Goal: Go to known website: Access a specific website the user already knows

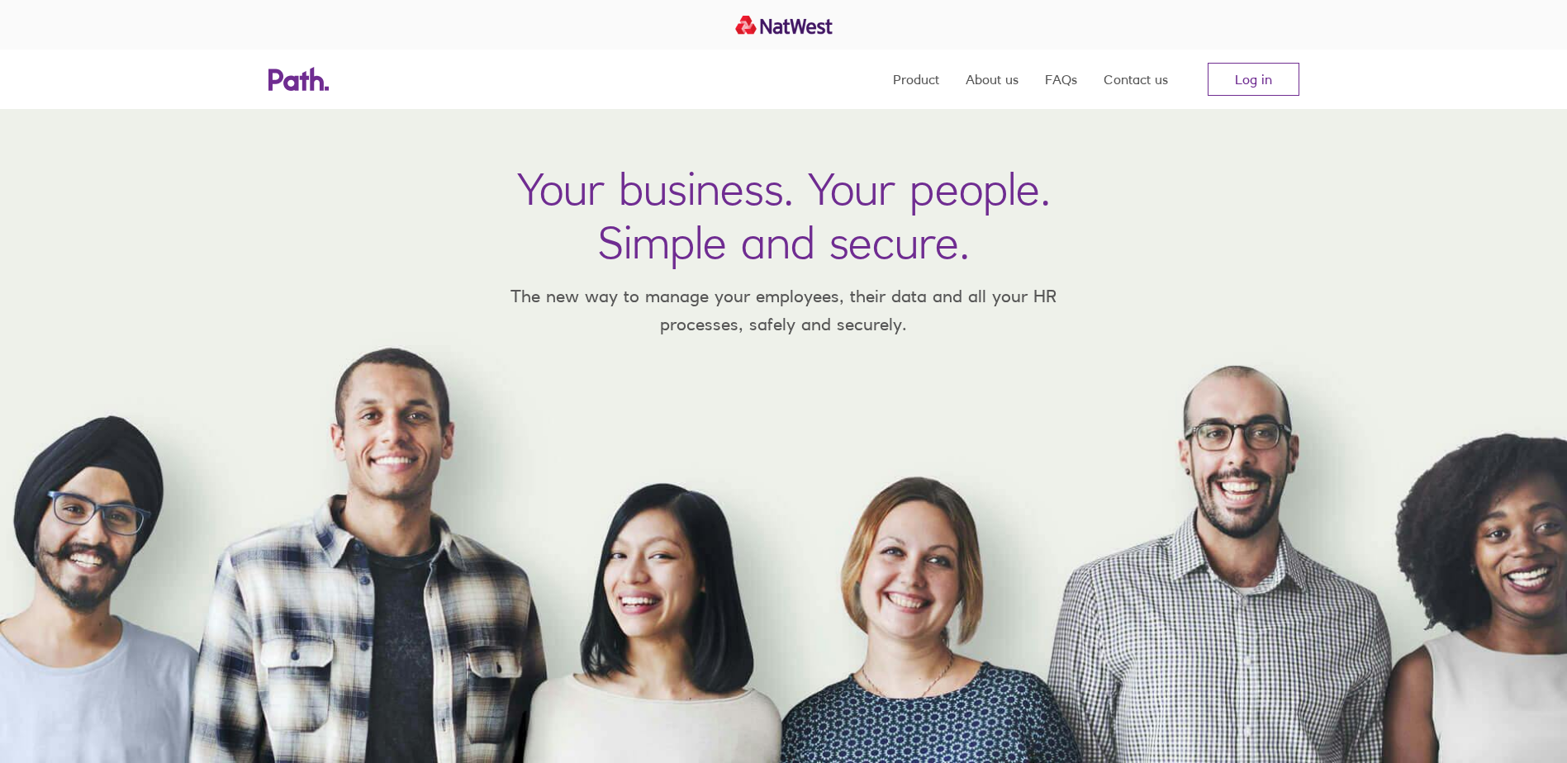
drag, startPoint x: 617, startPoint y: 64, endPoint x: 627, endPoint y: 64, distance: 9.9
click at [620, 64] on div "Product About us FAQs Contact us Log in" at bounding box center [783, 79] width 1057 height 59
click at [1259, 83] on link "Log in" at bounding box center [1254, 79] width 92 height 33
